Goal: Entertainment & Leisure: Consume media (video, audio)

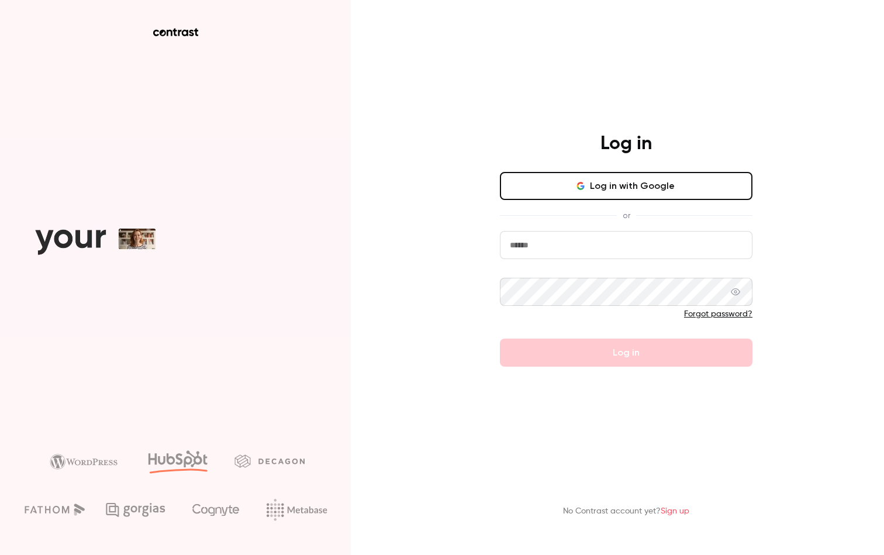
type input "**********"
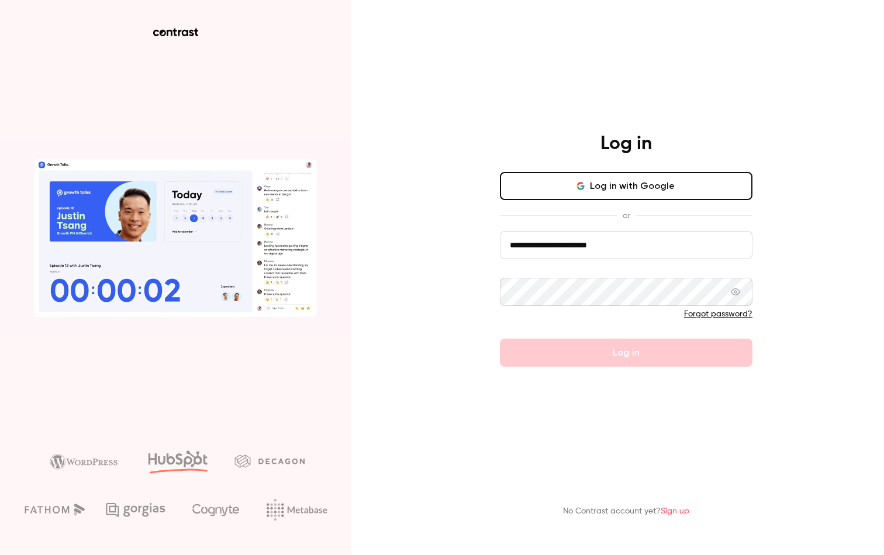
click at [477, 241] on div "**********" at bounding box center [626, 249] width 304 height 234
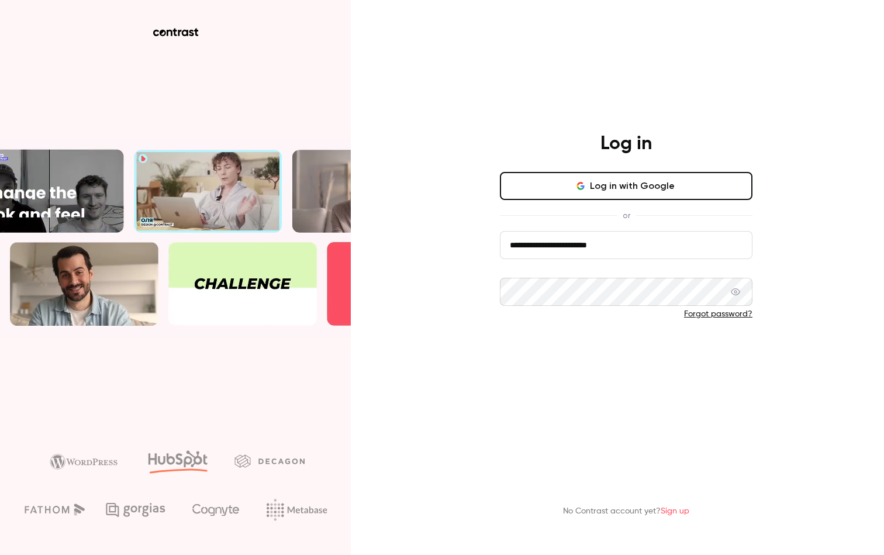
click at [614, 352] on button "Log in" at bounding box center [626, 353] width 253 height 28
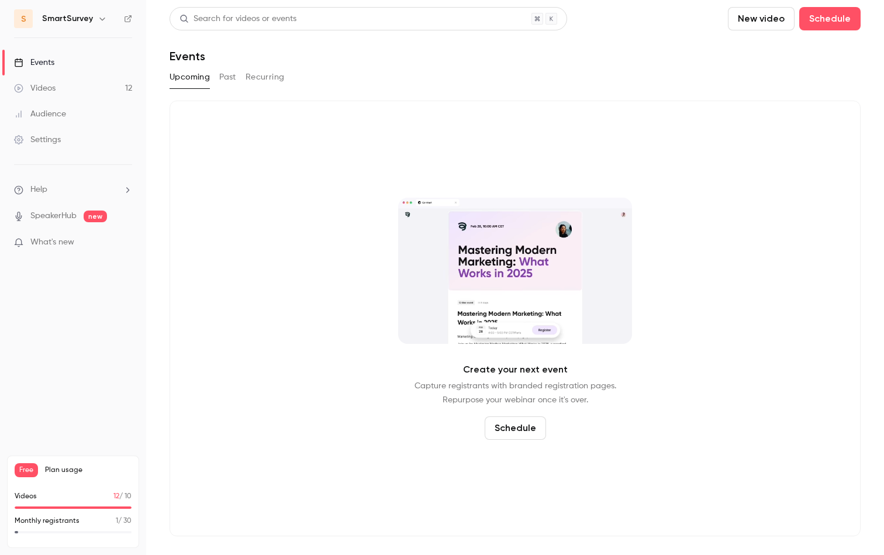
click at [75, 221] on link "SpeakerHub" at bounding box center [53, 216] width 46 height 12
click at [77, 85] on link "Videos 12" at bounding box center [73, 88] width 146 height 26
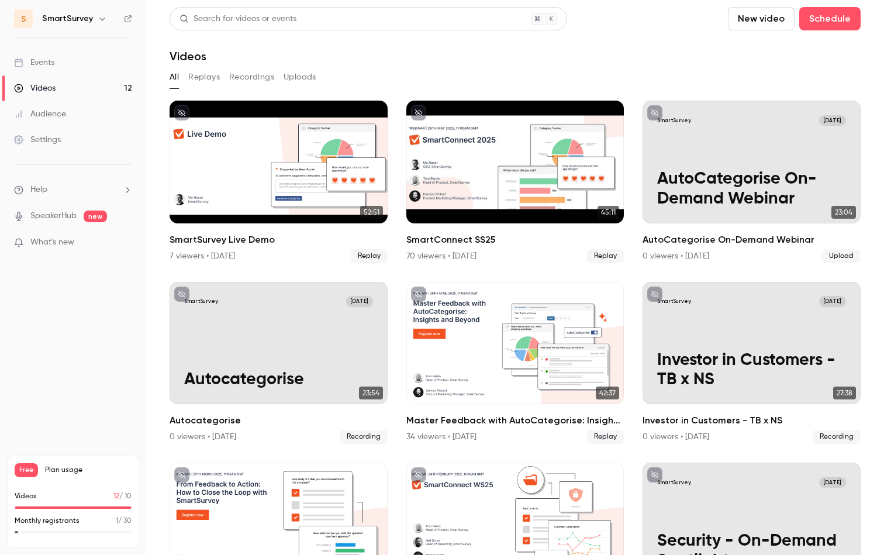
click at [264, 80] on button "Recordings" at bounding box center [251, 77] width 45 height 19
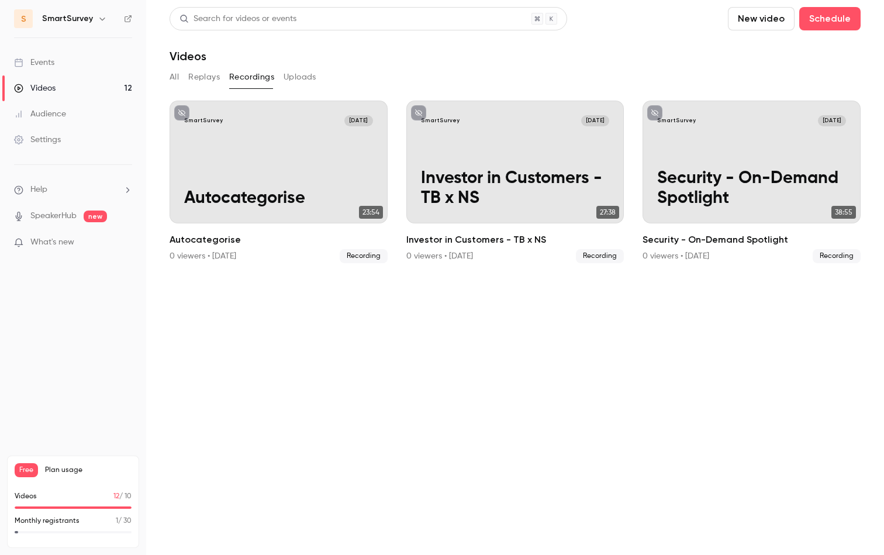
click at [174, 76] on button "All" at bounding box center [174, 77] width 9 height 19
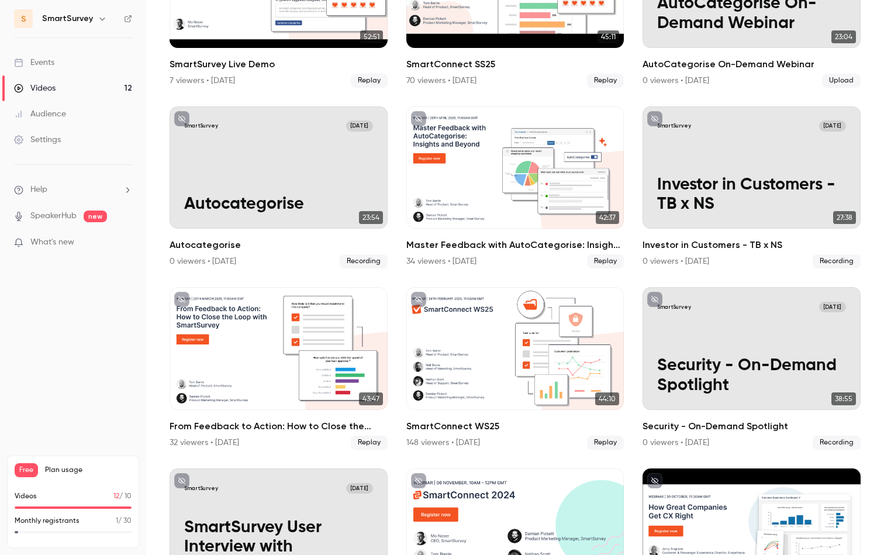
scroll to position [201, 0]
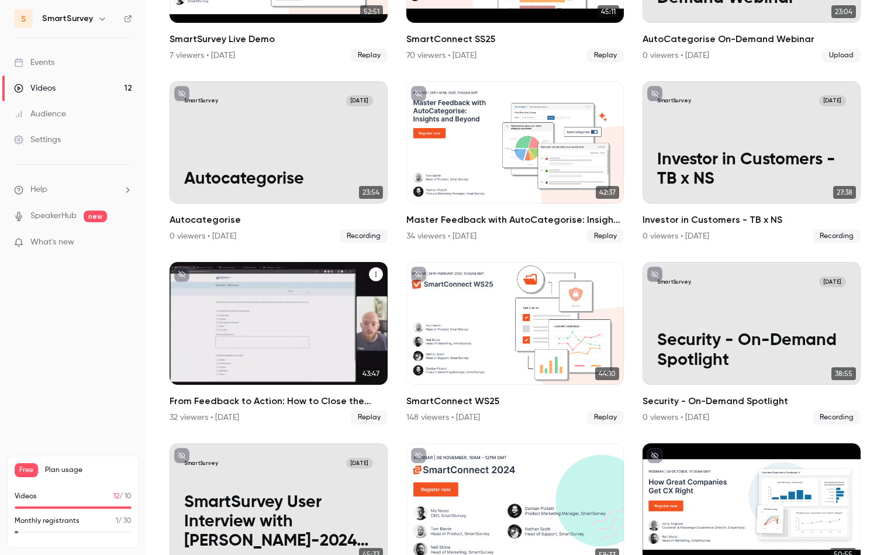
click at [375, 272] on icon "From Feedback to Action: How to Close the Loop with SmartSurvey" at bounding box center [375, 274] width 1 height 5
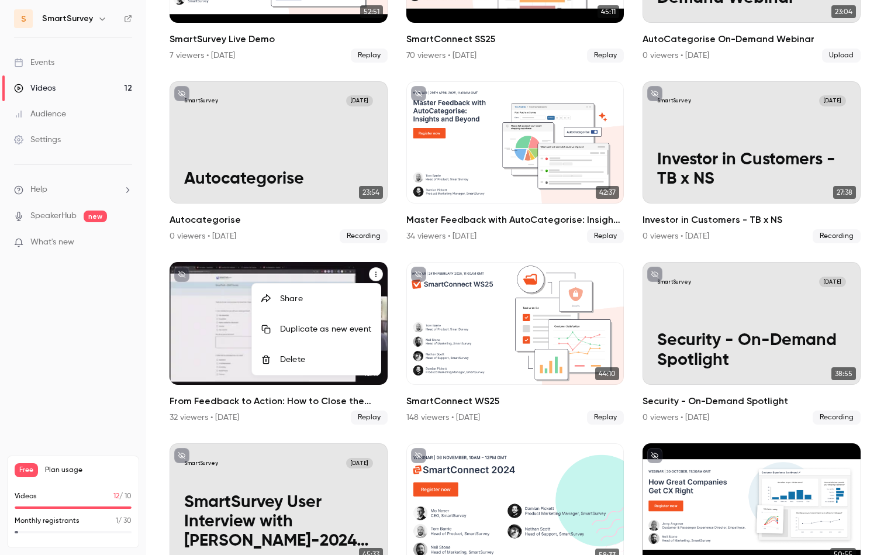
click at [393, 250] on div at bounding box center [442, 277] width 884 height 555
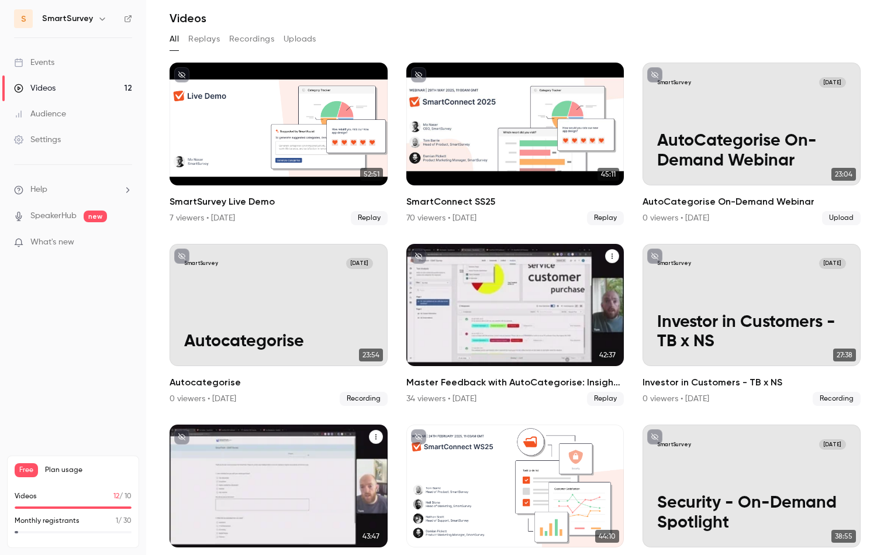
scroll to position [0, 0]
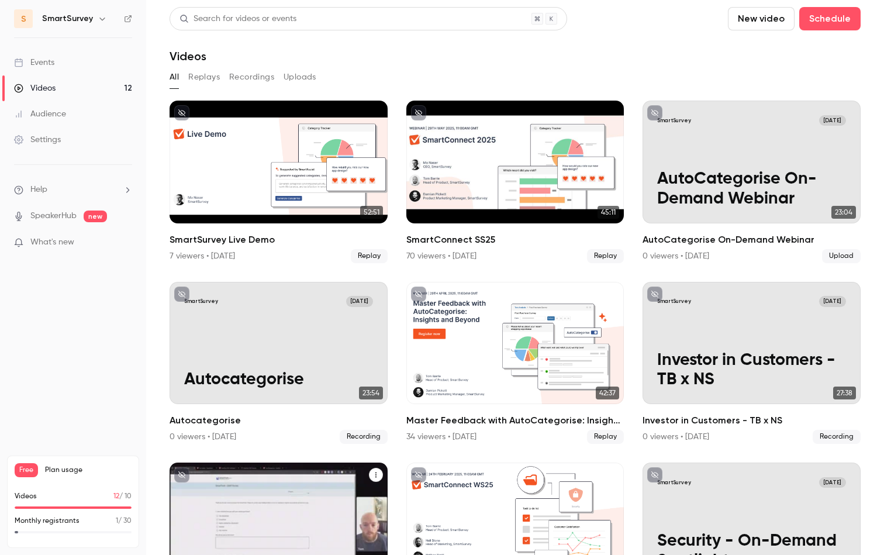
click at [241, 75] on button "Recordings" at bounding box center [251, 77] width 45 height 19
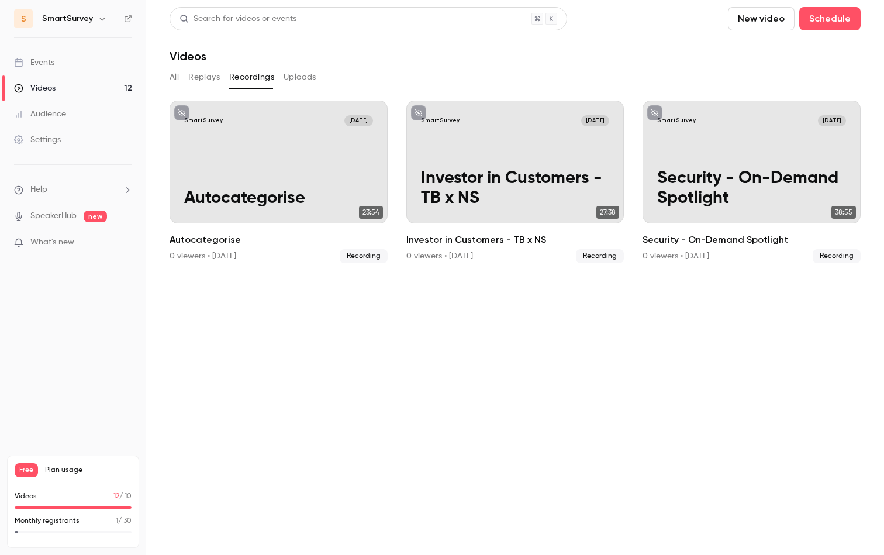
click at [205, 74] on button "Replays" at bounding box center [204, 77] width 32 height 19
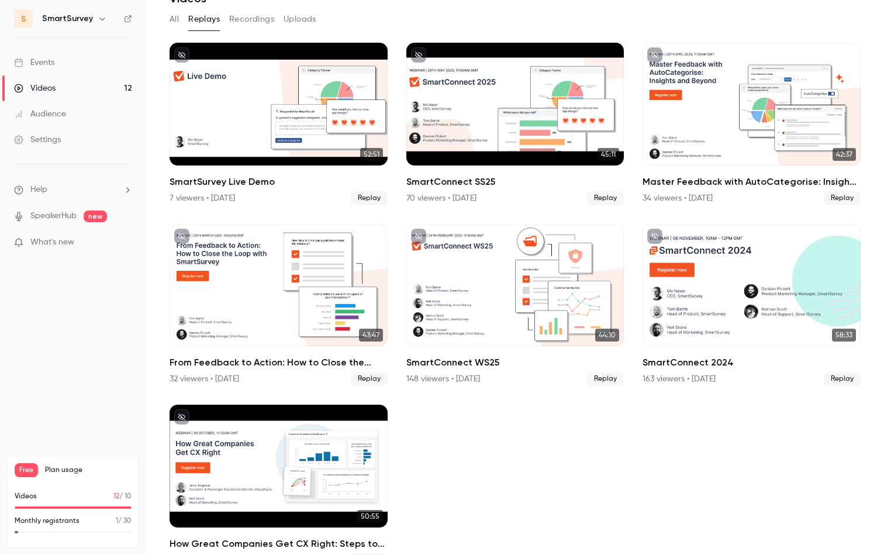
scroll to position [79, 0]
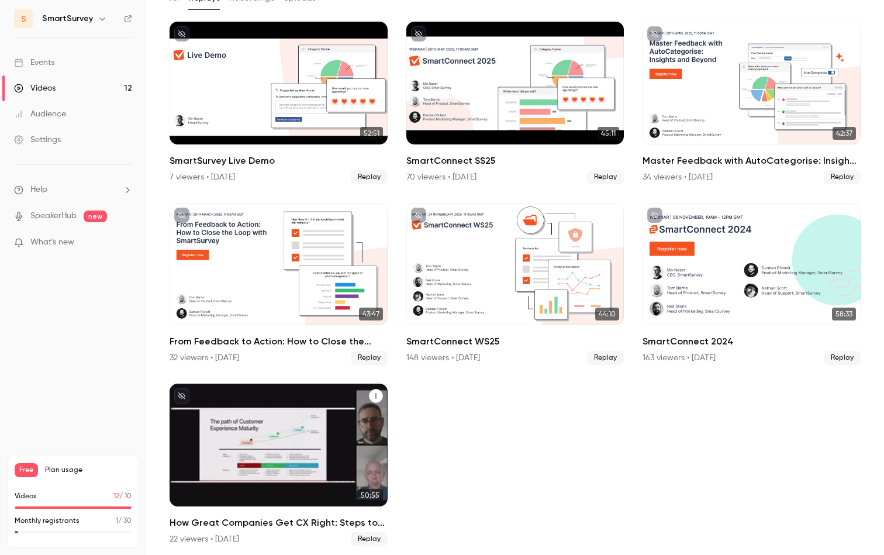
click at [373, 393] on icon "How Great Companies Get CX Right: Steps to Build and Measure What Really Matters" at bounding box center [375, 395] width 7 height 7
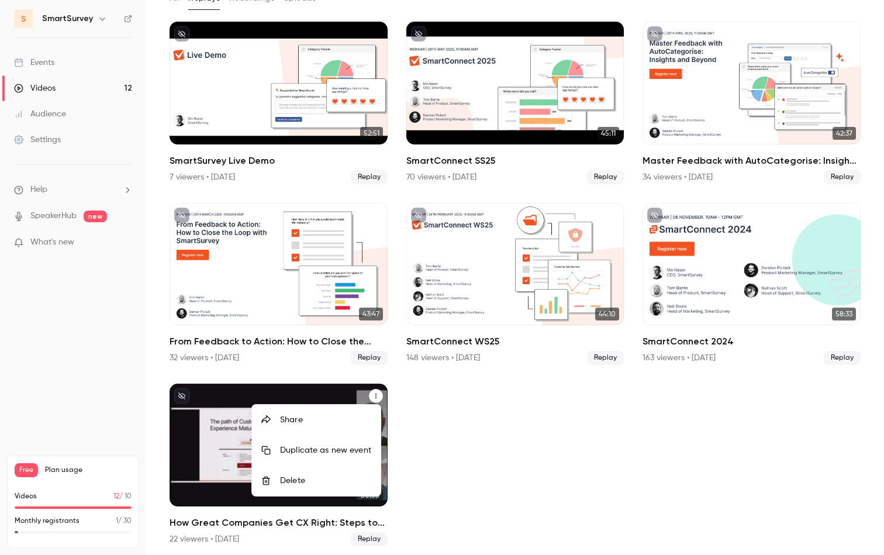
click at [230, 516] on div at bounding box center [442, 277] width 884 height 555
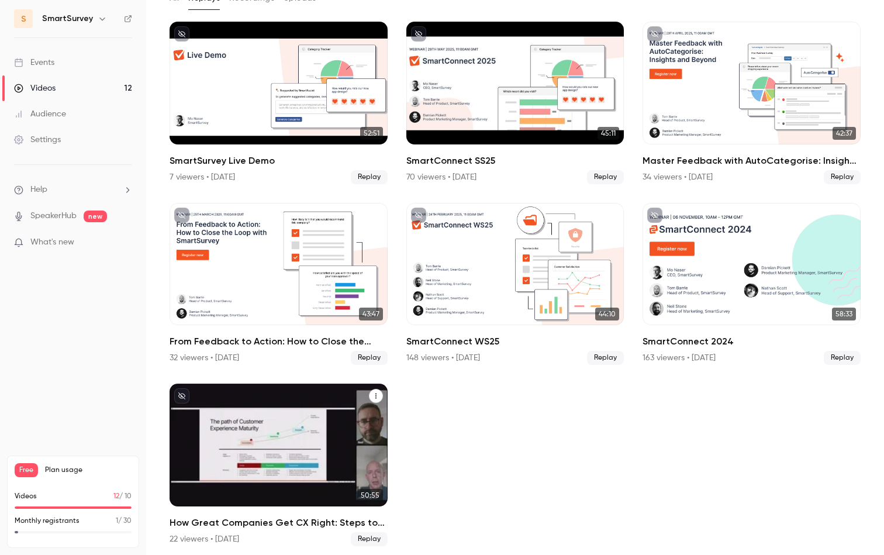
click at [227, 521] on h2 "How Great Companies Get CX Right: Steps to Build and Measure What Really Matters" at bounding box center [279, 523] width 218 height 14
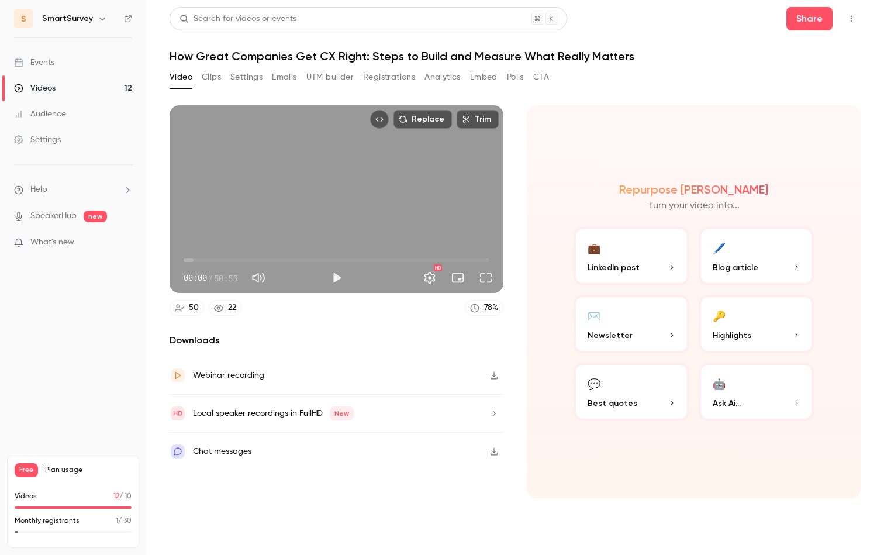
click at [241, 77] on button "Settings" at bounding box center [246, 77] width 32 height 19
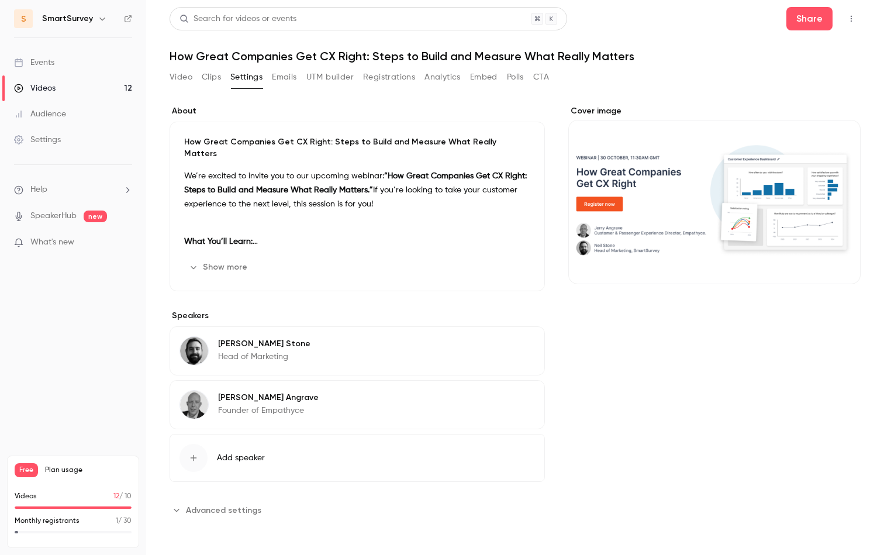
click at [59, 63] on link "Events" at bounding box center [73, 63] width 146 height 26
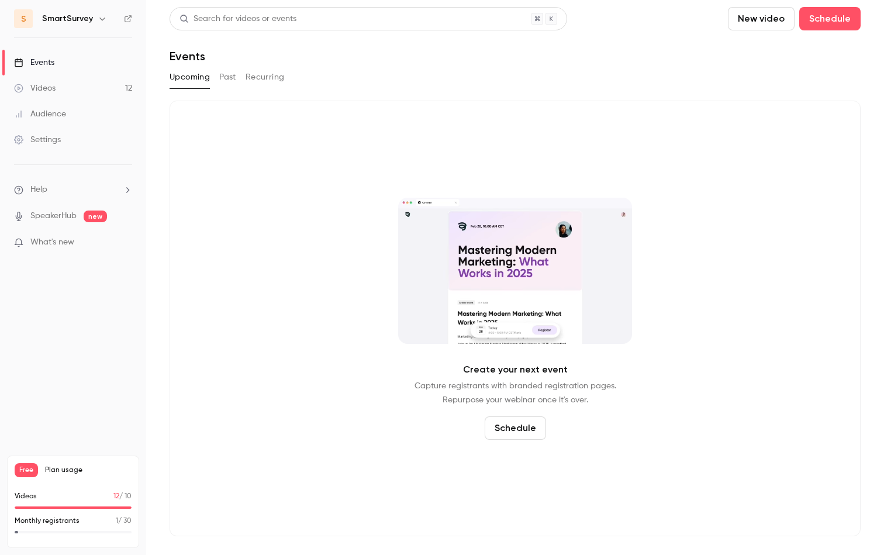
click at [222, 80] on button "Past" at bounding box center [227, 77] width 17 height 19
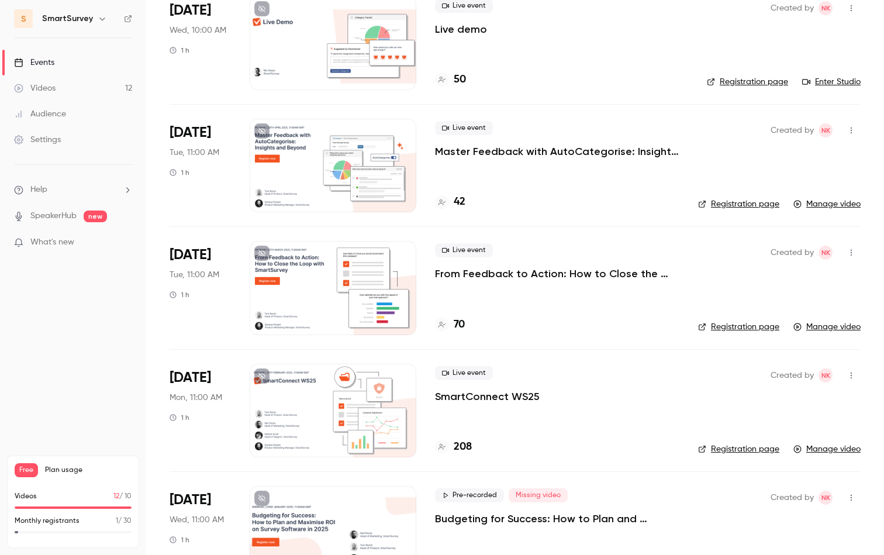
scroll to position [640, 0]
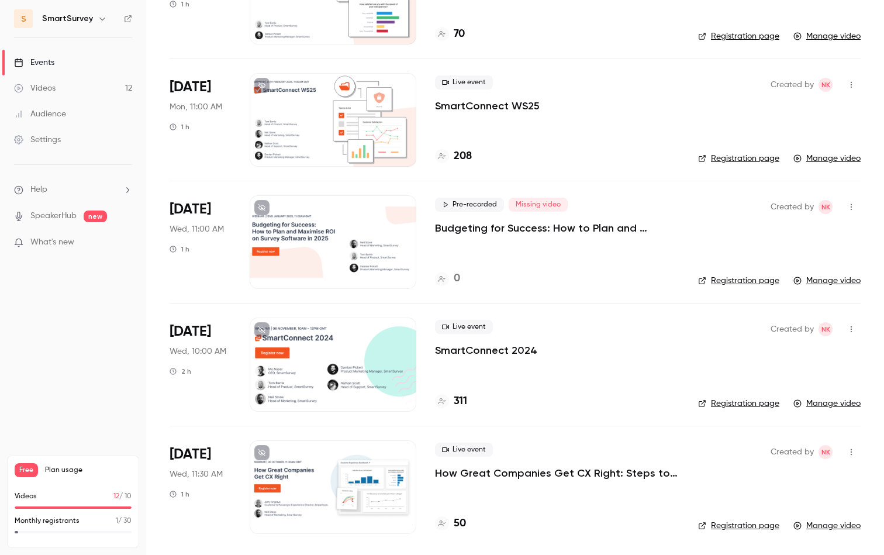
click at [700, 522] on link "Manage video" at bounding box center [826, 526] width 67 height 12
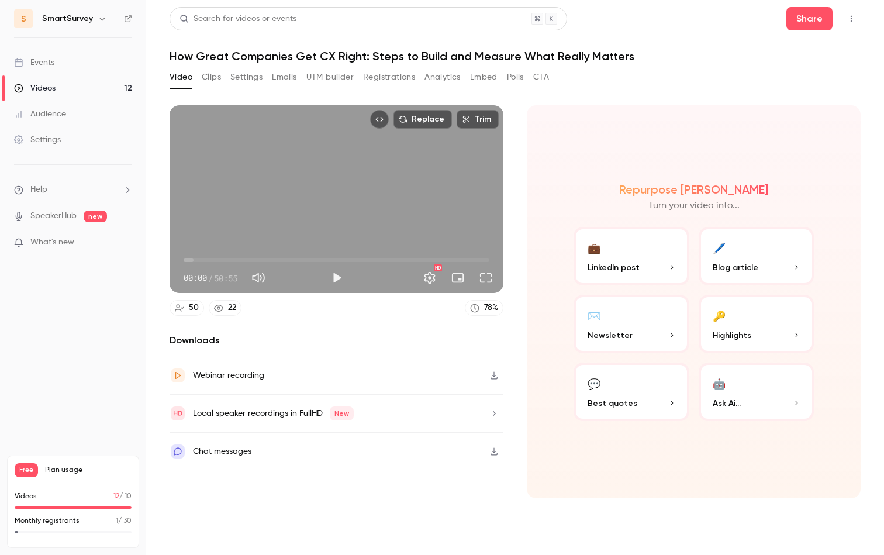
click at [315, 377] on div "Webinar recording" at bounding box center [337, 376] width 334 height 38
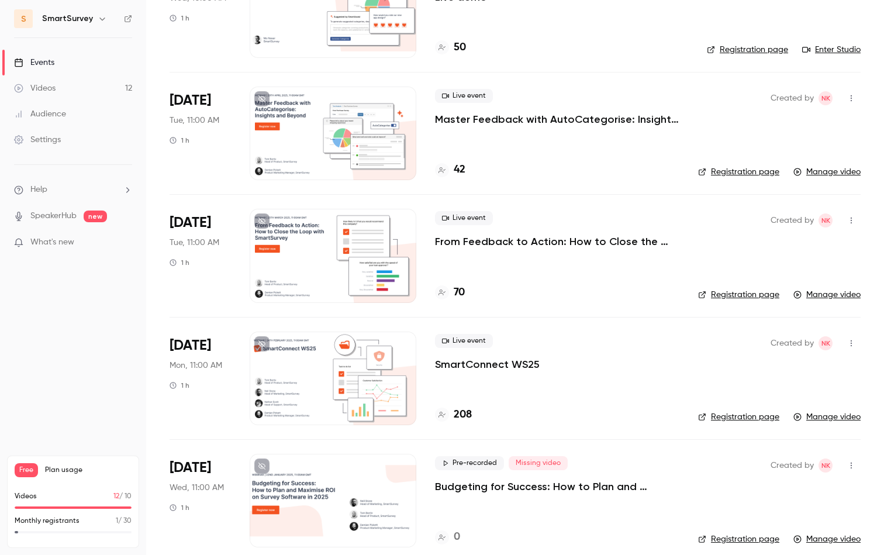
scroll to position [395, 0]
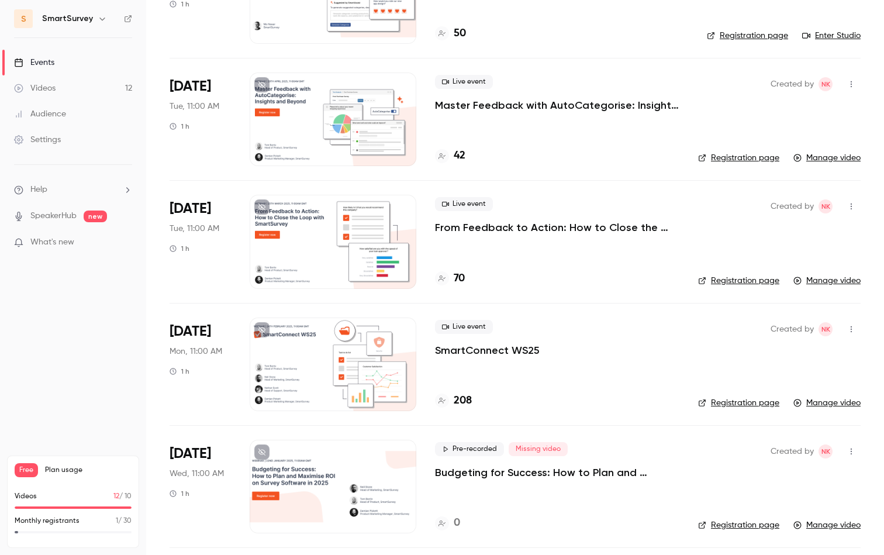
click at [700, 279] on link "Manage video" at bounding box center [826, 281] width 67 height 12
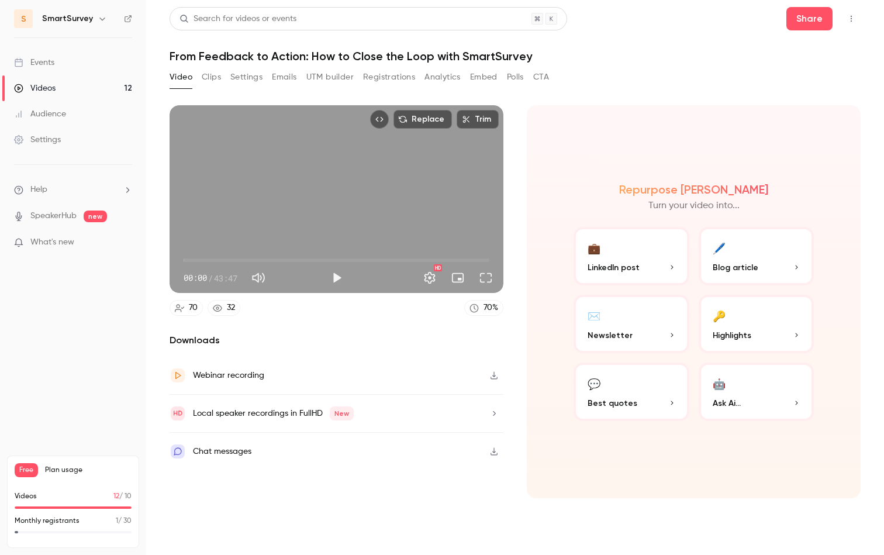
click at [344, 377] on div "Webinar recording" at bounding box center [337, 376] width 334 height 38
click at [469, 55] on h1 "From Feedback to Action: How to Close the Loop with SmartSurvey" at bounding box center [515, 56] width 691 height 14
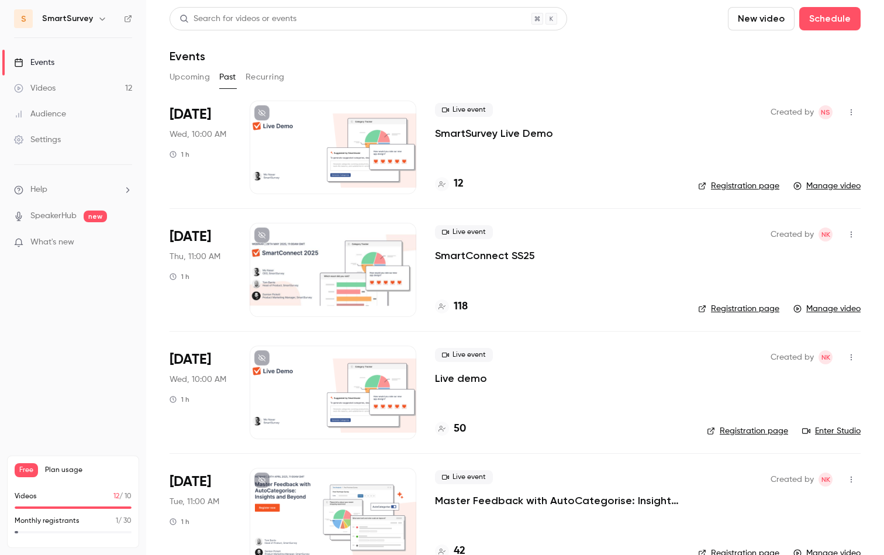
click at [395, 158] on div at bounding box center [333, 148] width 167 height 94
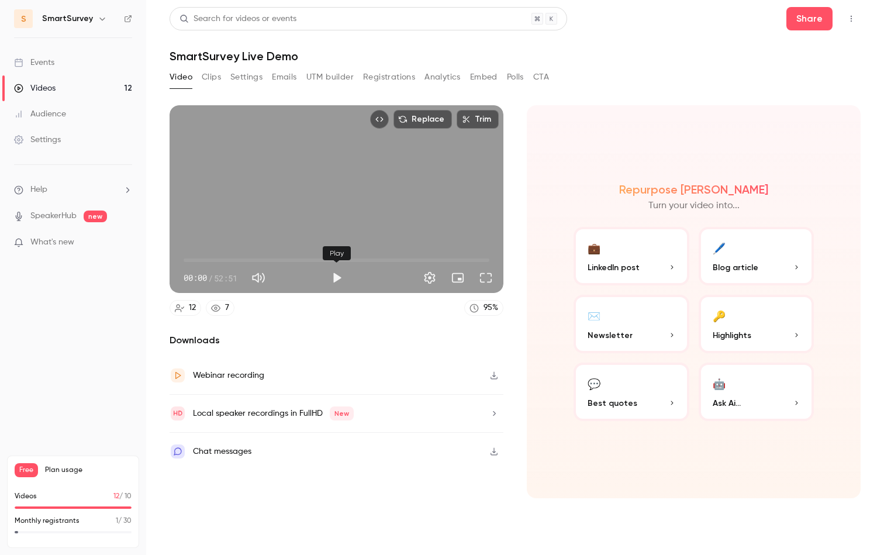
click at [333, 282] on button "Play" at bounding box center [336, 277] width 23 height 23
click at [206, 260] on span "03:50" at bounding box center [337, 260] width 306 height 19
click at [482, 277] on button "Full screen" at bounding box center [485, 277] width 23 height 23
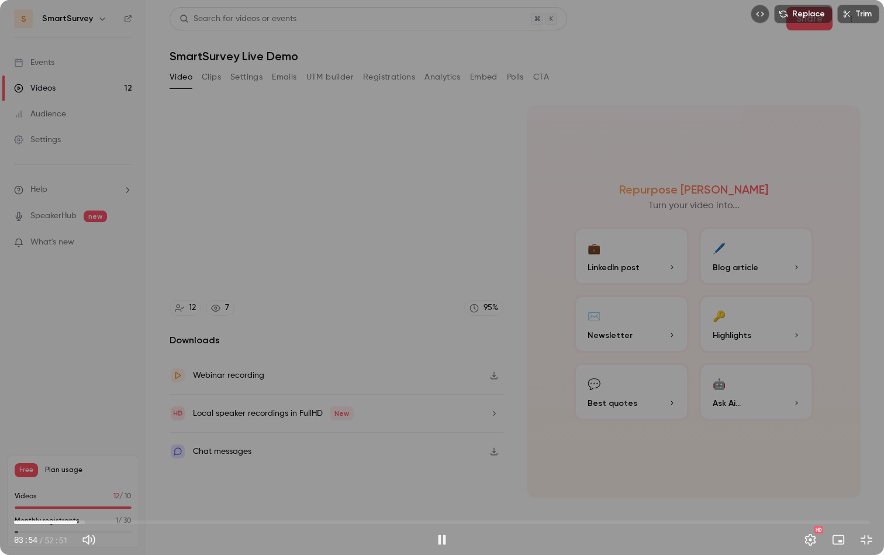
click at [156, 522] on span "03:54" at bounding box center [442, 522] width 856 height 19
click at [296, 518] on span "08:45" at bounding box center [442, 522] width 856 height 19
click at [373, 519] on span "22:10" at bounding box center [442, 522] width 856 height 19
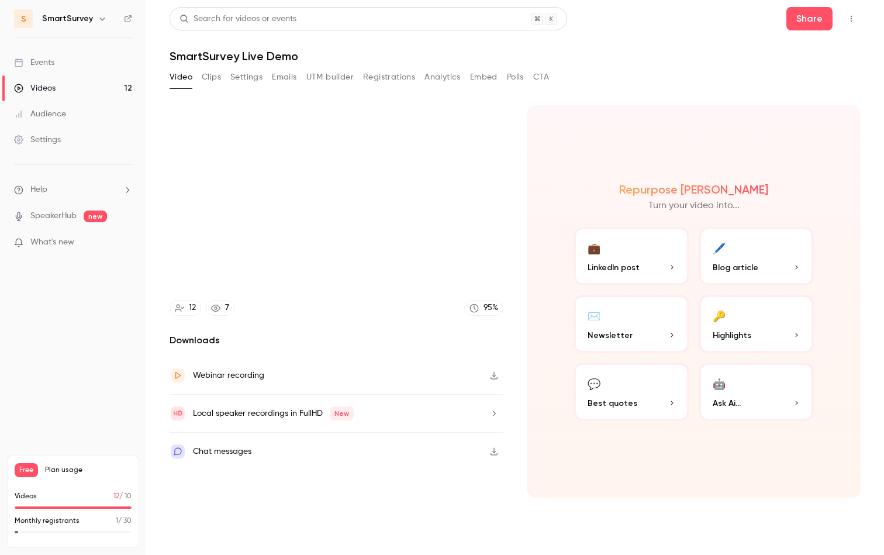
type input "******"
